Goal: Task Accomplishment & Management: Use online tool/utility

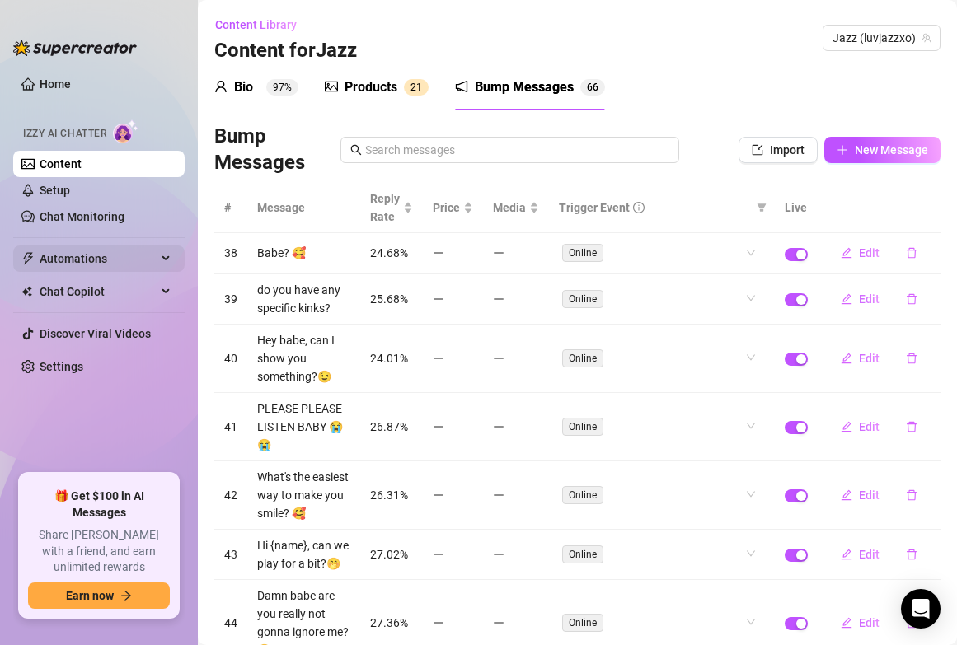
click at [100, 264] on span "Automations" at bounding box center [98, 259] width 117 height 26
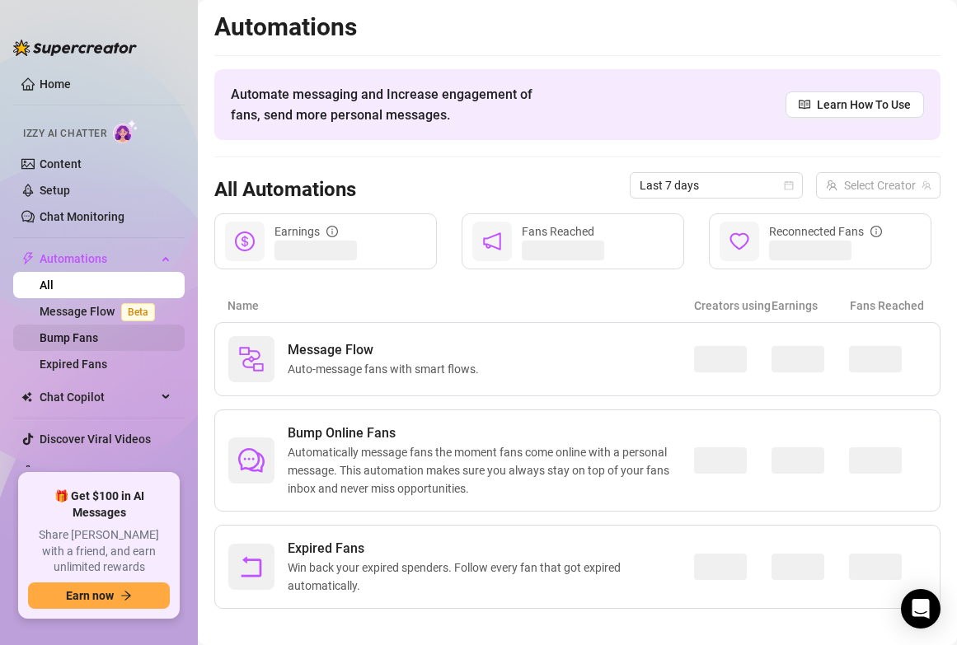
click at [85, 338] on link "Bump Fans" at bounding box center [69, 337] width 59 height 13
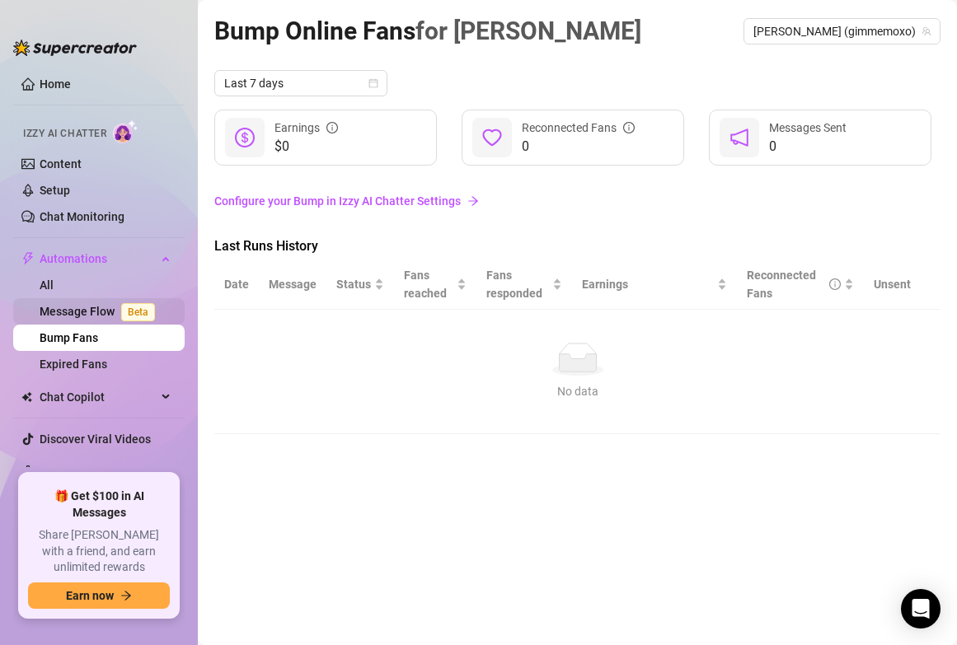
click at [100, 315] on link "Message Flow Beta" at bounding box center [101, 311] width 122 height 13
